Goal: Information Seeking & Learning: Compare options

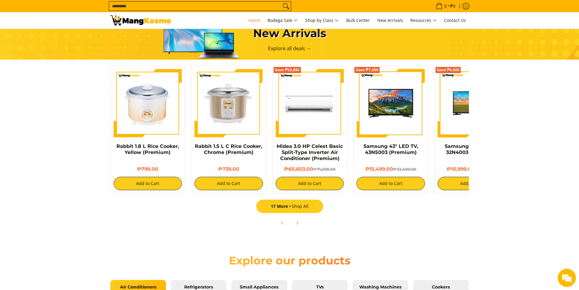
click at [299, 206] on link "17 More Shop All" at bounding box center [289, 205] width 67 height 13
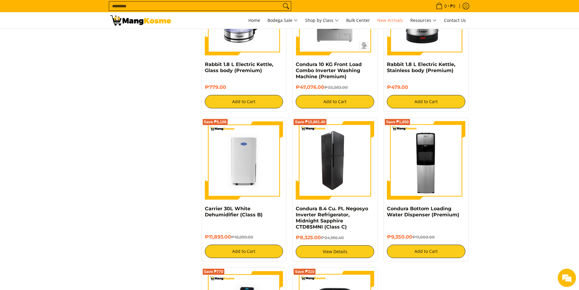
scroll to position [851, 0]
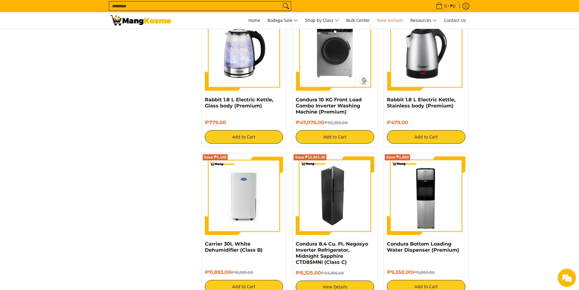
click at [338, 212] on img at bounding box center [335, 195] width 78 height 78
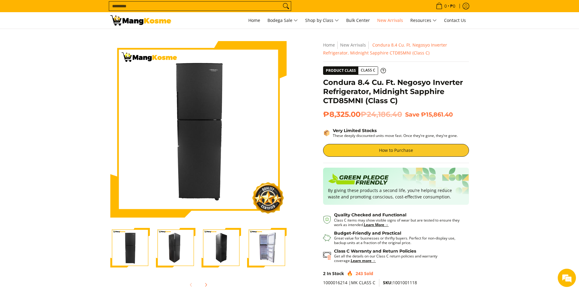
click at [164, 260] on img "Condura 8.4 Cu. Ft. Negosyo Inverter Refrigerator, Midnight Sapphire CTD85MNI (…" at bounding box center [176, 248] width 40 height 40
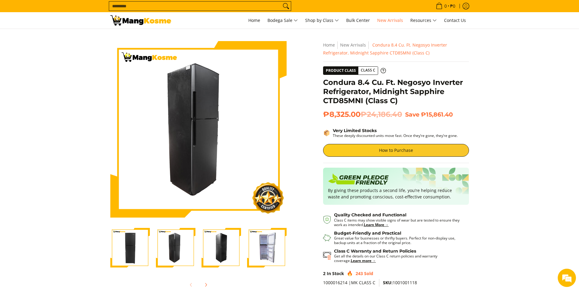
click at [204, 257] on img "Condura 8.4 Cu. Ft. Negosyo Inverter Refrigerator, Midnight Sapphire CTD85MNI (…" at bounding box center [222, 248] width 40 height 40
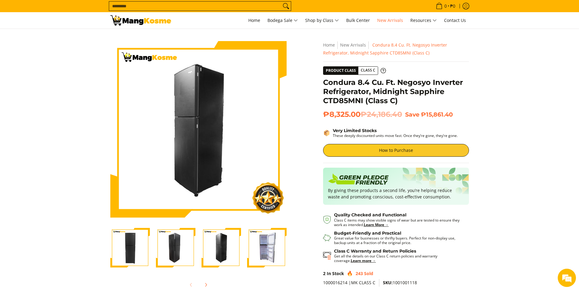
click at [254, 257] on img "Condura 8.4 Cu. Ft. Negosyo Inverter Refrigerator, Midnight Sapphire CTD85MNI (…" at bounding box center [267, 248] width 40 height 40
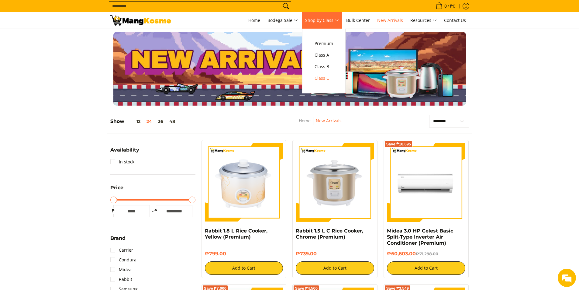
click at [320, 80] on span "Class C" at bounding box center [324, 78] width 19 height 8
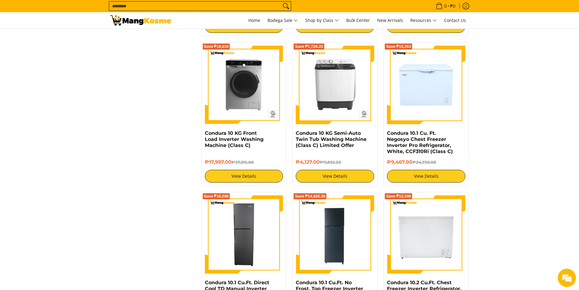
scroll to position [699, 0]
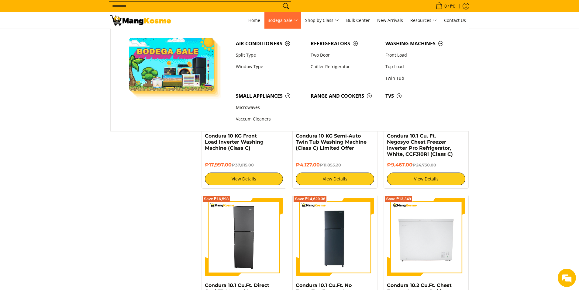
click at [289, 21] on span "Bodega Sale" at bounding box center [283, 21] width 30 height 8
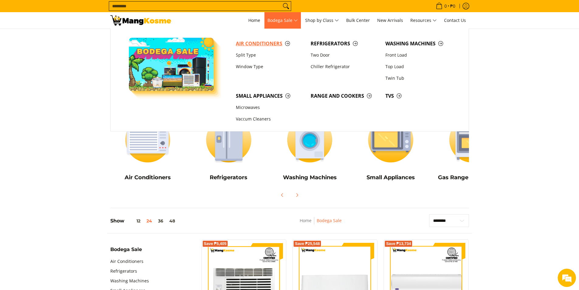
click at [255, 45] on span "Air Conditioners" at bounding box center [270, 44] width 69 height 8
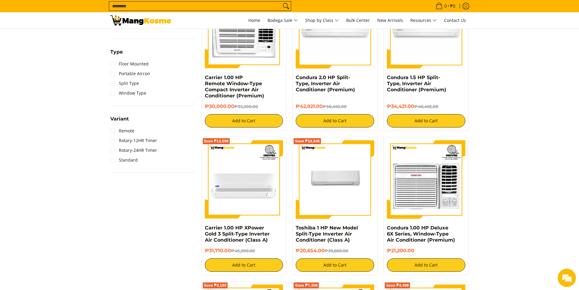
scroll to position [456, 0]
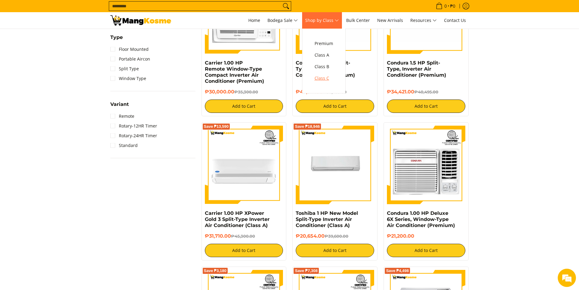
click at [320, 80] on span "Class C" at bounding box center [324, 78] width 19 height 8
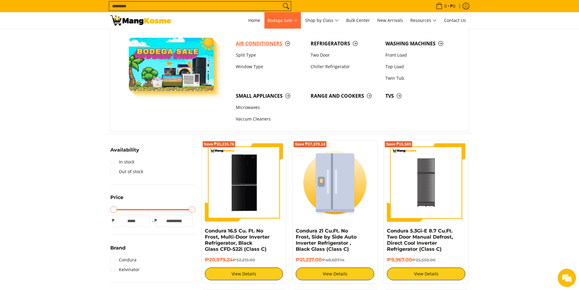
click at [258, 47] on span "Air Conditioners" at bounding box center [270, 44] width 69 height 8
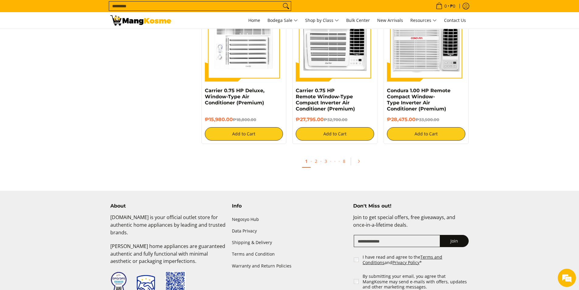
scroll to position [1155, 0]
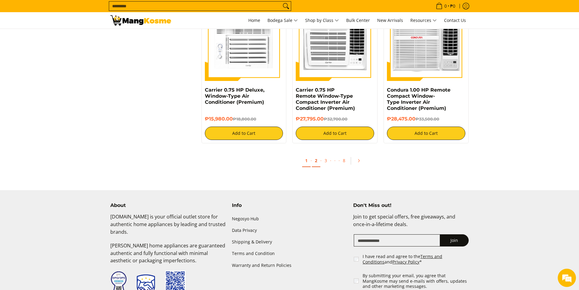
click at [317, 163] on link "2" at bounding box center [316, 160] width 9 height 12
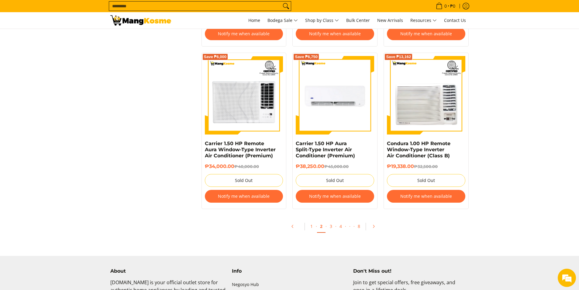
scroll to position [1186, 0]
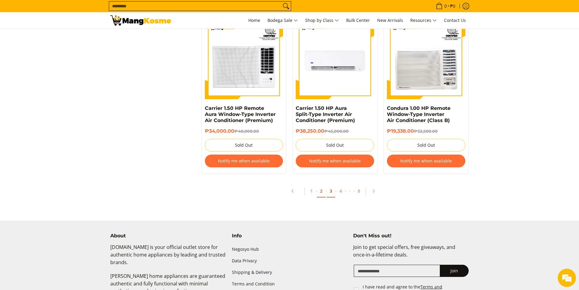
click at [334, 189] on link "3" at bounding box center [331, 191] width 9 height 12
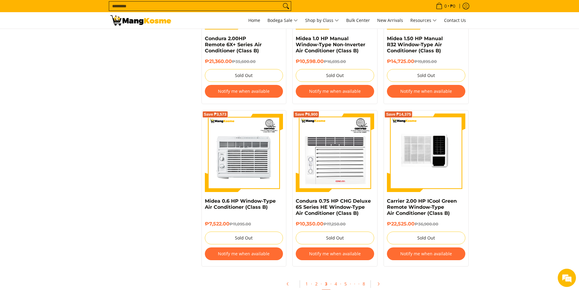
scroll to position [1186, 0]
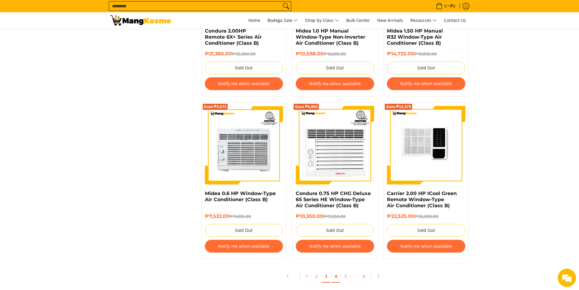
click at [337, 277] on link "4" at bounding box center [336, 276] width 9 height 12
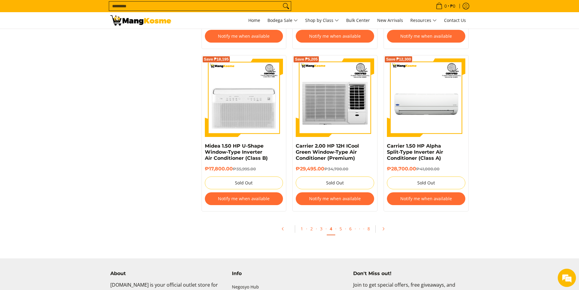
scroll to position [1277, 0]
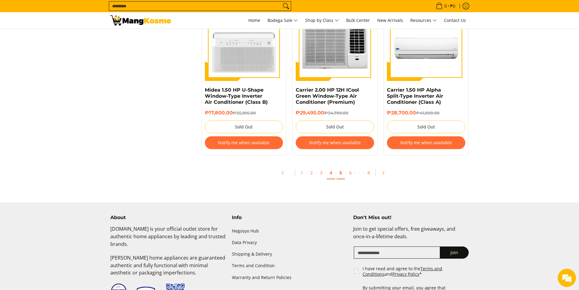
click at [342, 173] on link "5" at bounding box center [341, 173] width 9 height 12
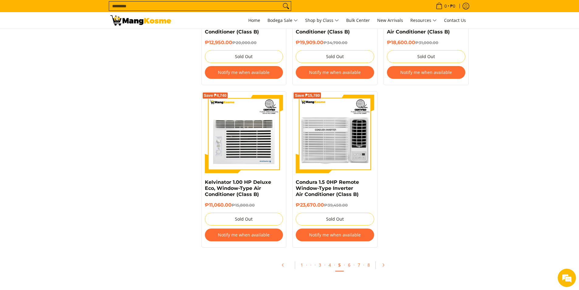
scroll to position [1186, 0]
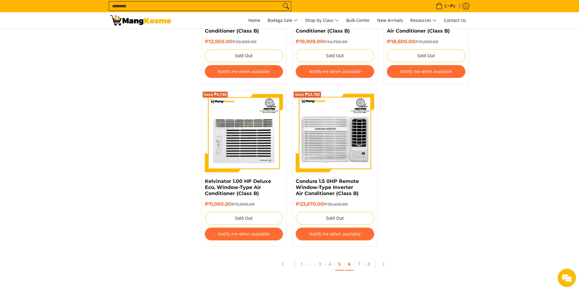
click at [352, 263] on link "6" at bounding box center [349, 264] width 9 height 12
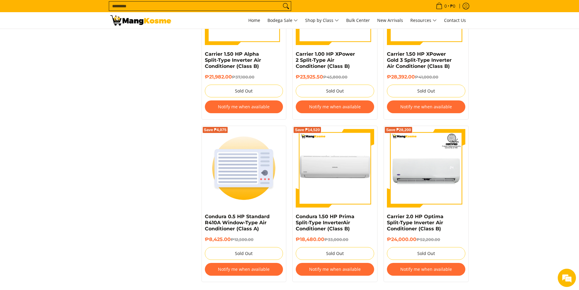
scroll to position [1186, 0]
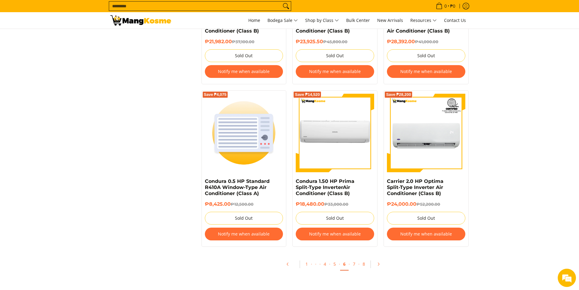
click at [358, 263] on span "·" at bounding box center [358, 264] width 1 height 6
click at [356, 262] on link "7" at bounding box center [354, 264] width 9 height 12
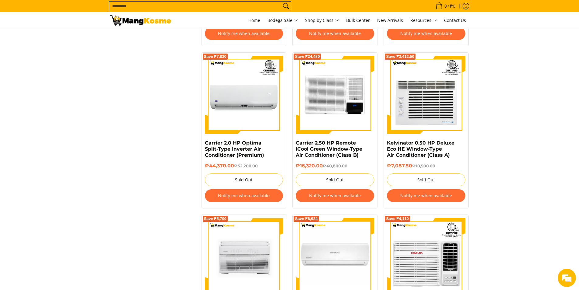
scroll to position [912, 0]
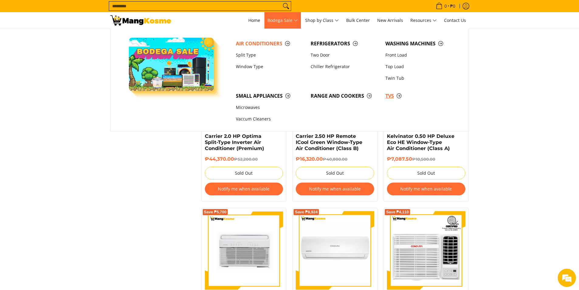
click at [393, 95] on span "TVs" at bounding box center [419, 96] width 69 height 8
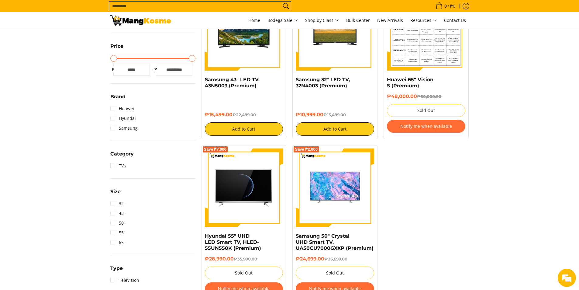
scroll to position [122, 0]
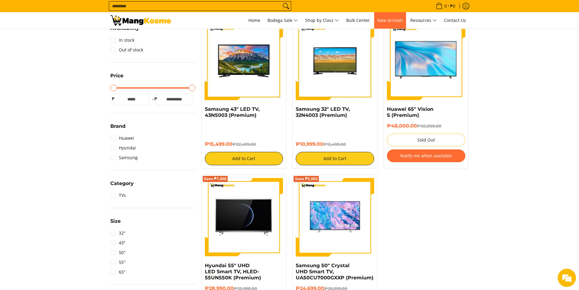
click at [398, 20] on span "New Arrivals" at bounding box center [390, 20] width 26 height 6
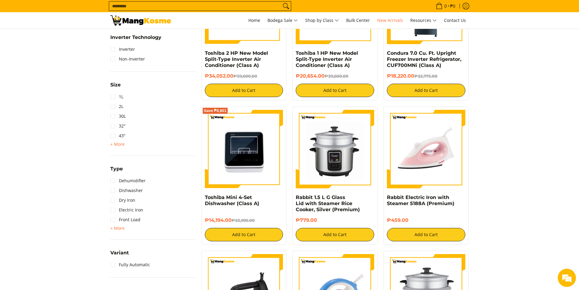
scroll to position [419, 0]
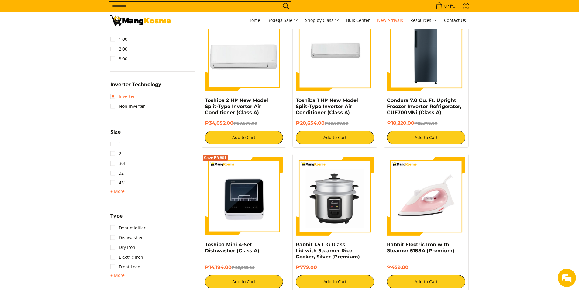
click at [116, 99] on link "Inverter" at bounding box center [122, 97] width 25 height 10
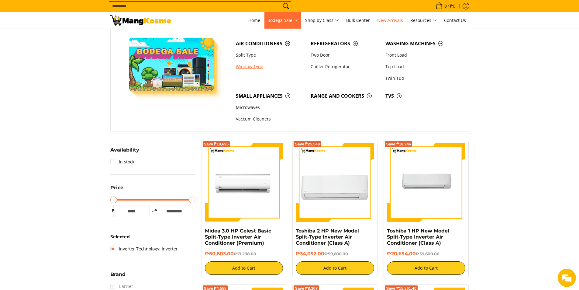
click at [254, 66] on link "Window Type" at bounding box center [270, 67] width 75 height 12
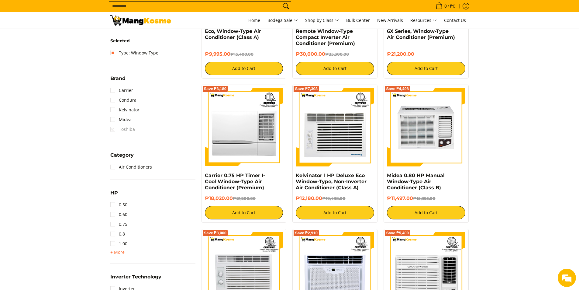
scroll to position [243, 0]
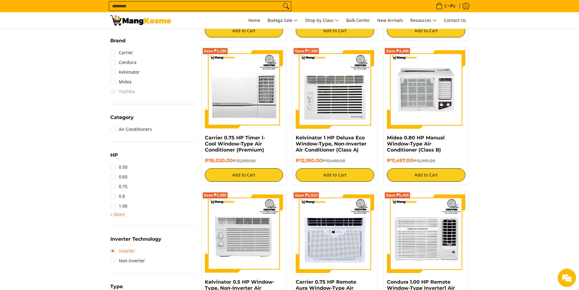
click at [111, 250] on link "Inverter" at bounding box center [122, 251] width 25 height 10
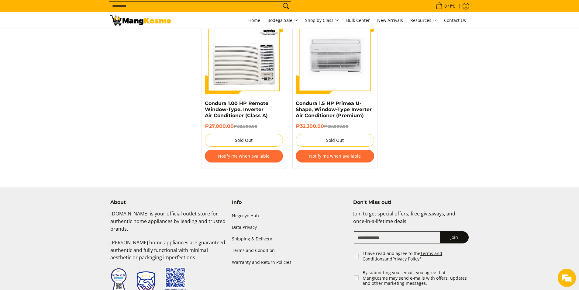
scroll to position [1089, 0]
